Goal: Transaction & Acquisition: Purchase product/service

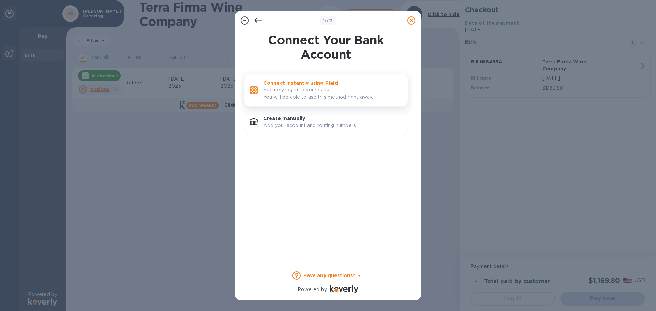
click at [350, 82] on p "Connect instantly using Plaid" at bounding box center [333, 83] width 139 height 7
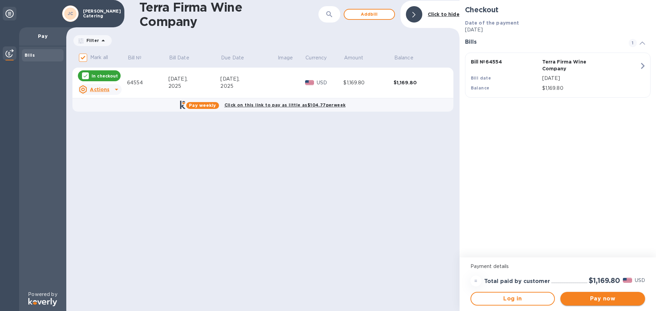
click at [595, 295] on span "Pay now" at bounding box center [603, 299] width 74 height 8
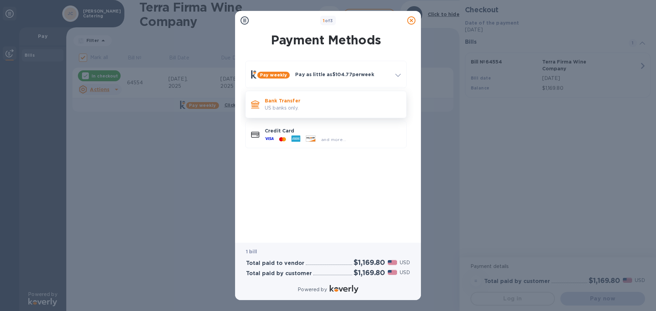
click at [329, 107] on p "US banks only." at bounding box center [333, 108] width 136 height 7
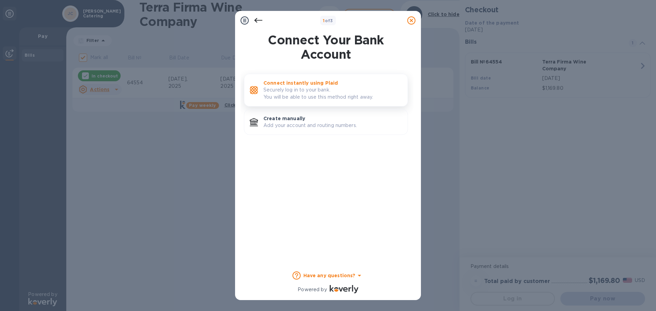
click at [370, 84] on p "Connect instantly using Plaid" at bounding box center [333, 83] width 139 height 7
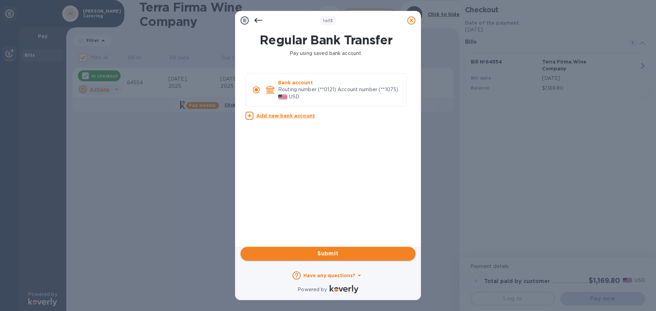
click at [334, 254] on span "Submit" at bounding box center [328, 254] width 164 height 8
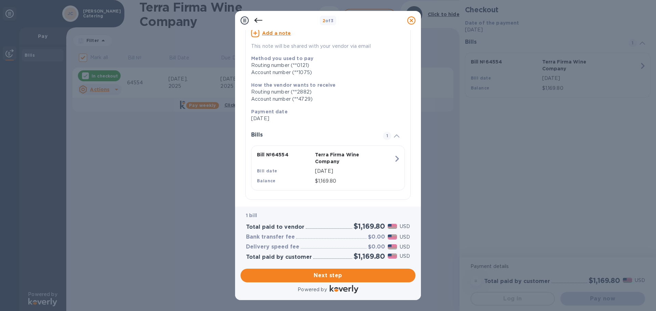
scroll to position [70, 0]
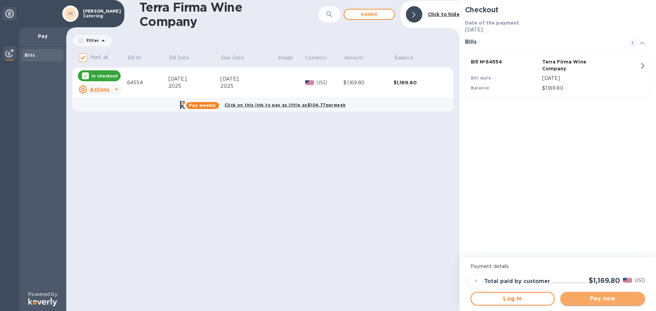
click at [594, 297] on span "Pay now" at bounding box center [603, 299] width 74 height 8
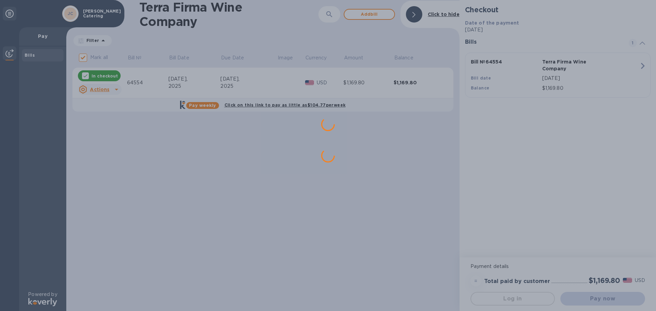
scroll to position [0, 0]
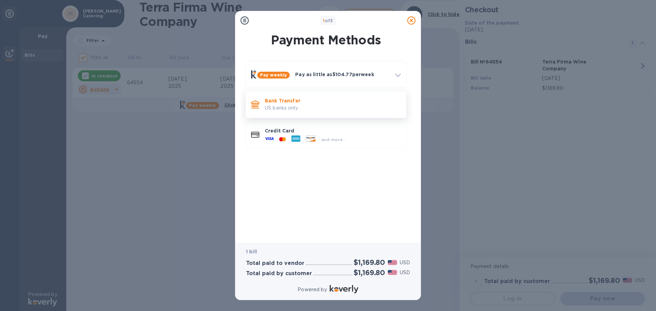
click at [331, 99] on p "Bank Transfer" at bounding box center [333, 100] width 136 height 7
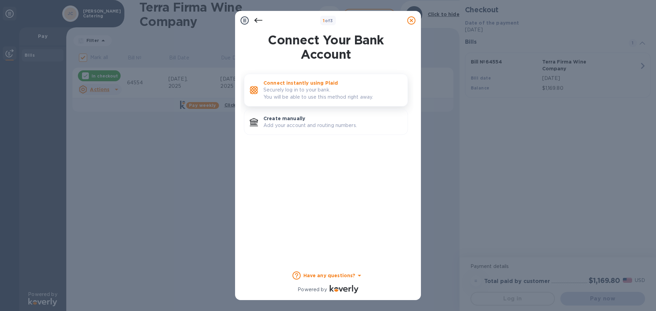
click at [347, 79] on div "Connect instantly using Plaid Securely log in to your bank. You will be able to…" at bounding box center [333, 90] width 144 height 27
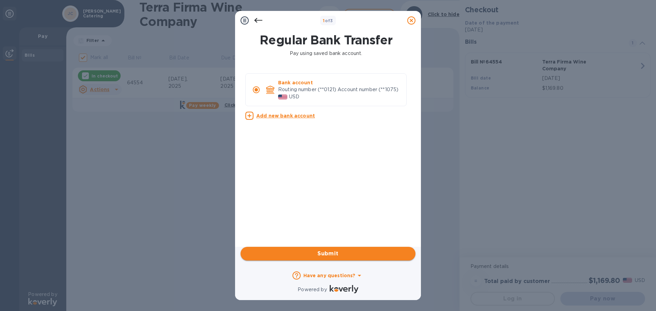
click at [365, 253] on span "Submit" at bounding box center [328, 254] width 164 height 8
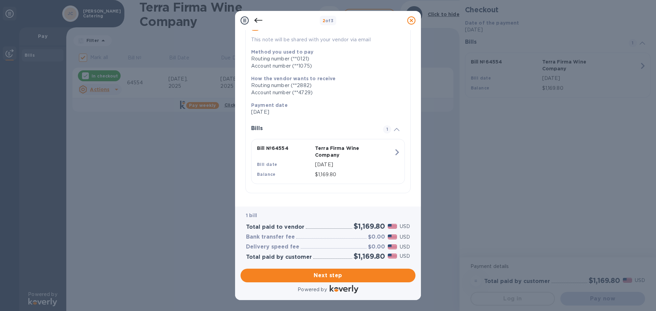
scroll to position [70, 0]
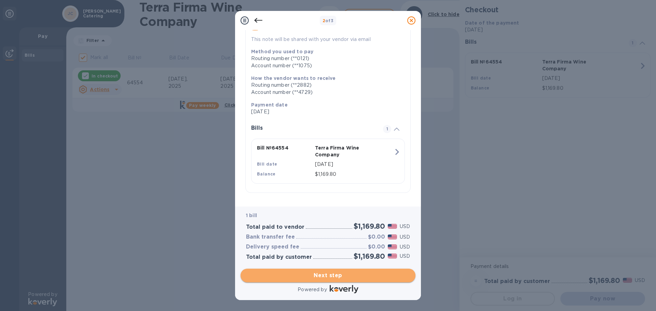
click at [338, 278] on span "Next step" at bounding box center [328, 276] width 164 height 8
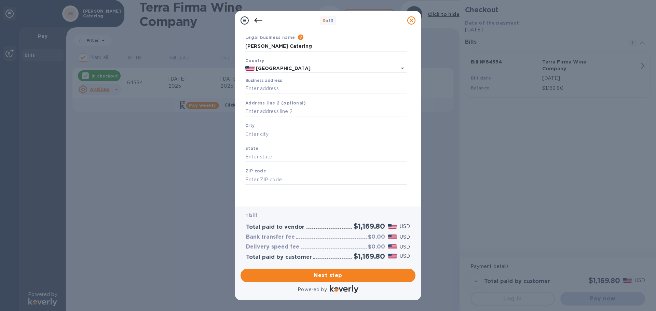
scroll to position [0, 0]
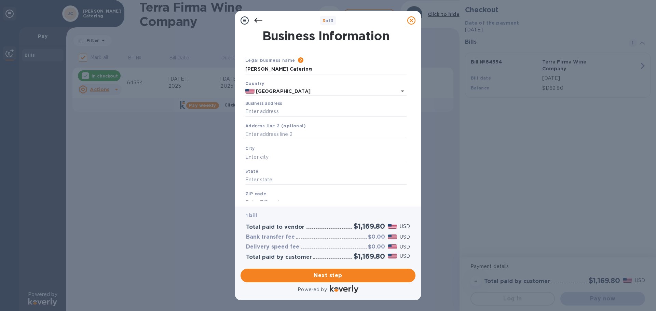
click at [306, 135] on input "text" at bounding box center [325, 135] width 161 height 10
click at [283, 113] on input "Business address" at bounding box center [325, 112] width 161 height 10
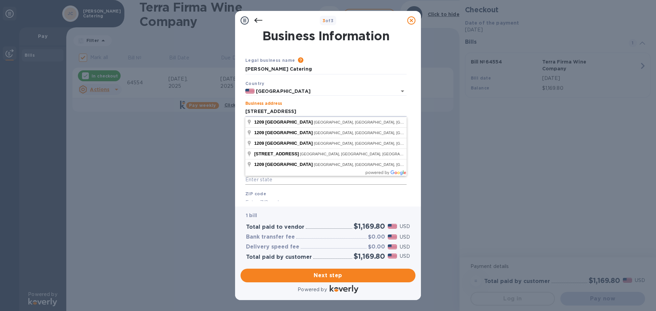
type input "[STREET_ADDRESS]"
click at [289, 182] on input "text" at bounding box center [325, 180] width 161 height 10
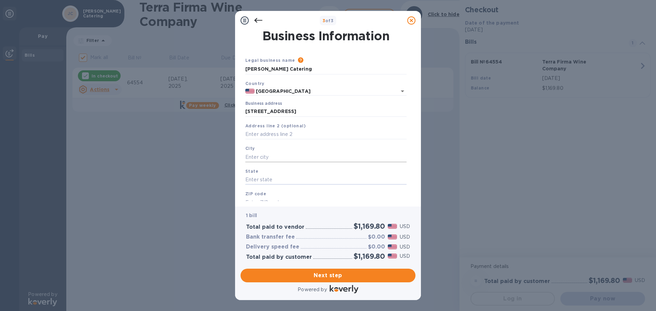
click at [277, 159] on input "text" at bounding box center [325, 157] width 161 height 10
type input "Berkeley"
type input "CA"
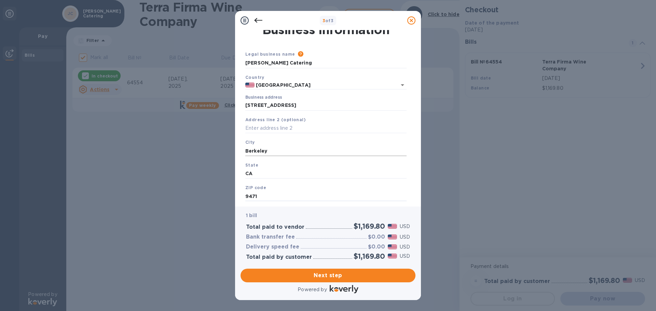
type input "94710"
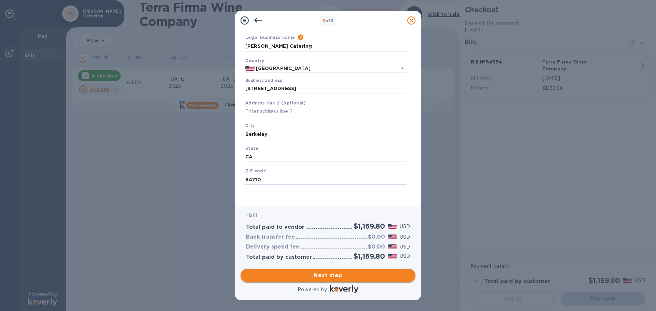
click at [338, 278] on span "Next step" at bounding box center [328, 276] width 164 height 8
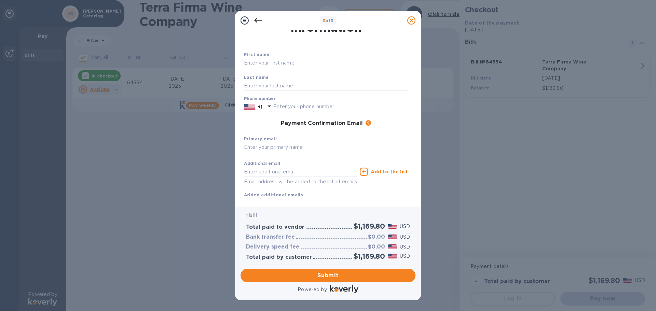
click at [282, 62] on input "text" at bounding box center [326, 63] width 164 height 10
type input "[PERSON_NAME]"
type input "3603055708"
click at [319, 144] on input "text" at bounding box center [326, 148] width 164 height 10
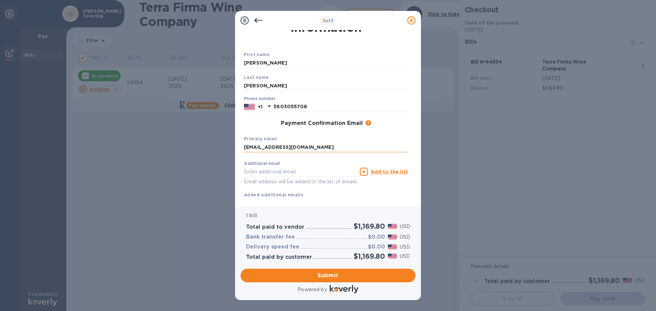
type input "[EMAIL_ADDRESS][DOMAIN_NAME]"
click at [387, 195] on div "Additional email Email address will be added to the list of emails Add to the l…" at bounding box center [326, 178] width 164 height 41
click at [322, 274] on span "Submit" at bounding box center [328, 276] width 164 height 8
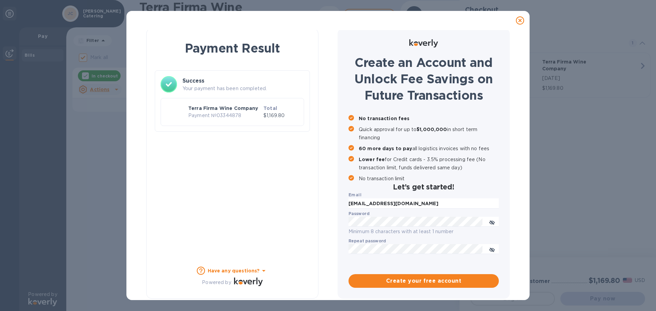
checkbox input "false"
